Goal: Task Accomplishment & Management: Use online tool/utility

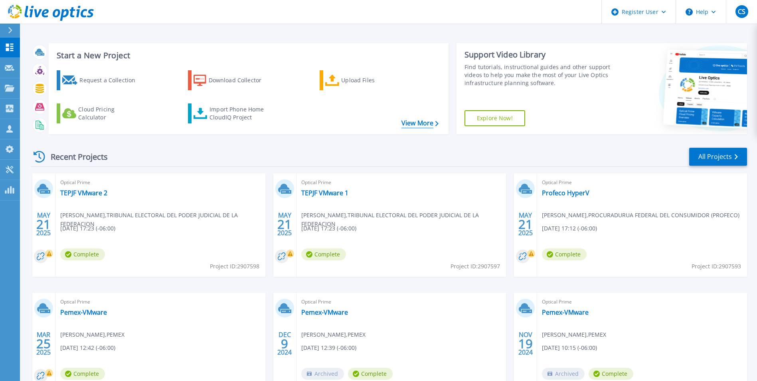
click at [435, 122] on link "View More" at bounding box center [420, 123] width 37 height 8
